Goal: Transaction & Acquisition: Download file/media

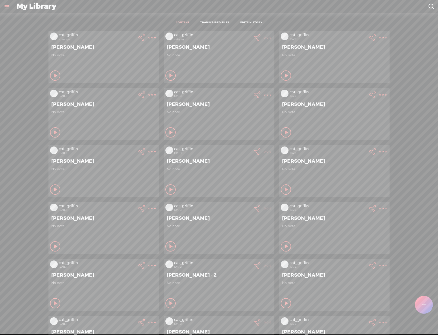
scroll to position [308, 0]
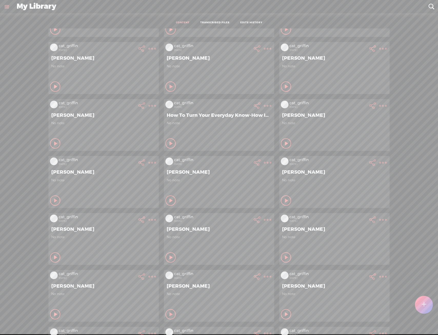
scroll to position [300, 0]
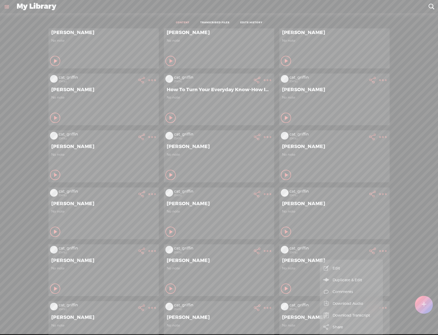
click at [360, 304] on link "Download Audio" at bounding box center [351, 304] width 58 height 12
click at [308, 299] on span "Download .mp3 file" at bounding box center [291, 298] width 45 height 12
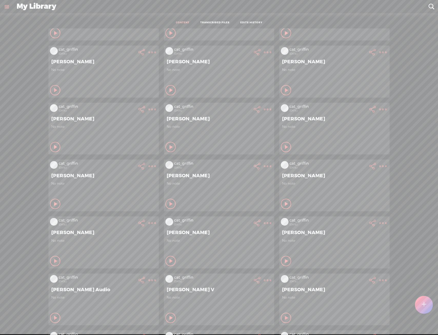
scroll to position [410, 0]
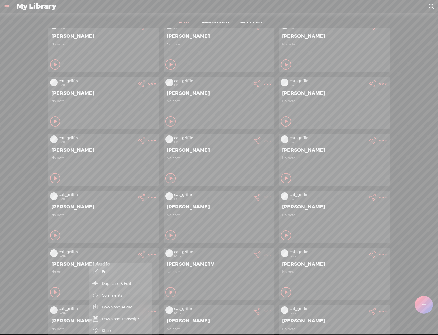
click at [132, 306] on link "Download Audio" at bounding box center [121, 308] width 58 height 12
click at [80, 302] on span "Download .mp3 file" at bounding box center [60, 302] width 45 height 12
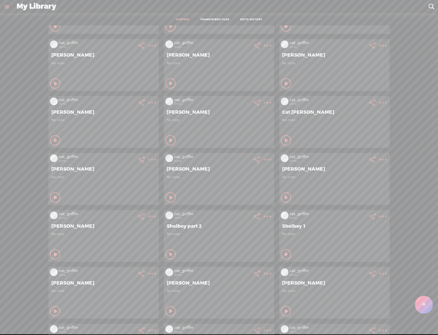
scroll to position [622, 0]
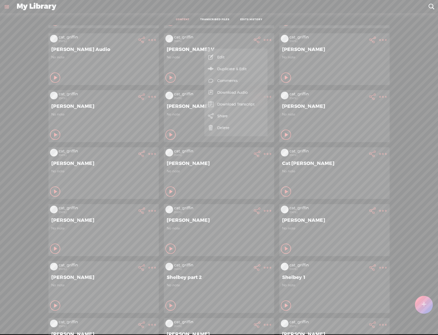
click at [255, 88] on link "Download Audio" at bounding box center [236, 93] width 58 height 12
click at [166, 91] on span "Download .mp3 file" at bounding box center [176, 87] width 45 height 12
